Goal: Task Accomplishment & Management: Use online tool/utility

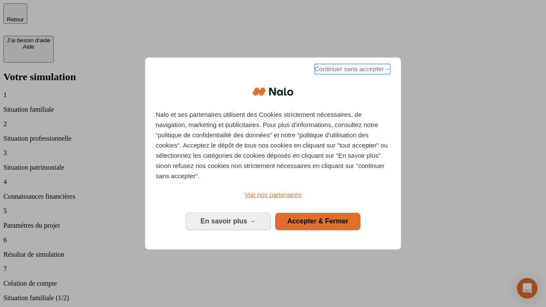
click at [352, 70] on span "Continuer sans accepter →" at bounding box center [352, 69] width 76 height 10
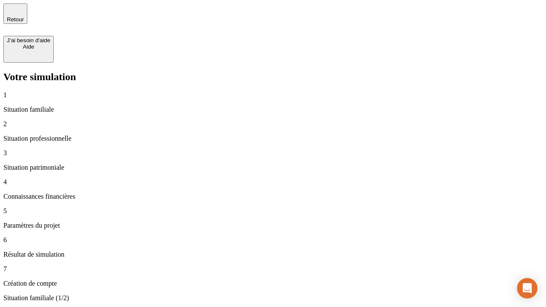
type input "30 000"
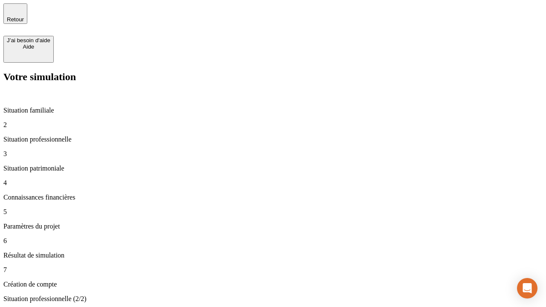
type input "1 000"
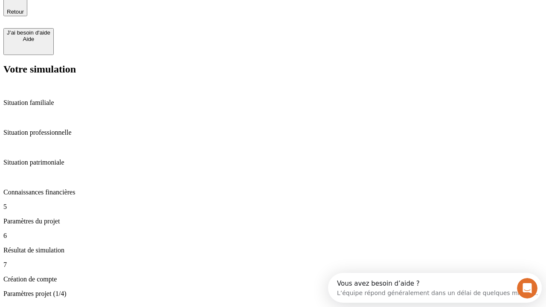
scroll to position [16, 0]
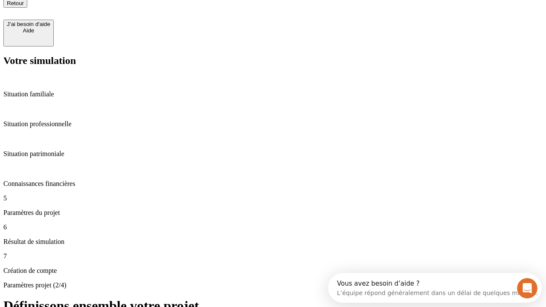
type input "40"
type input "200 000"
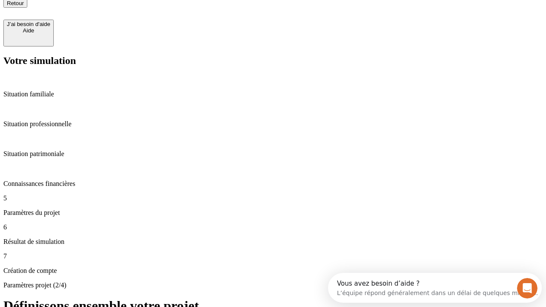
type input "640"
